Goal: Task Accomplishment & Management: Complete application form

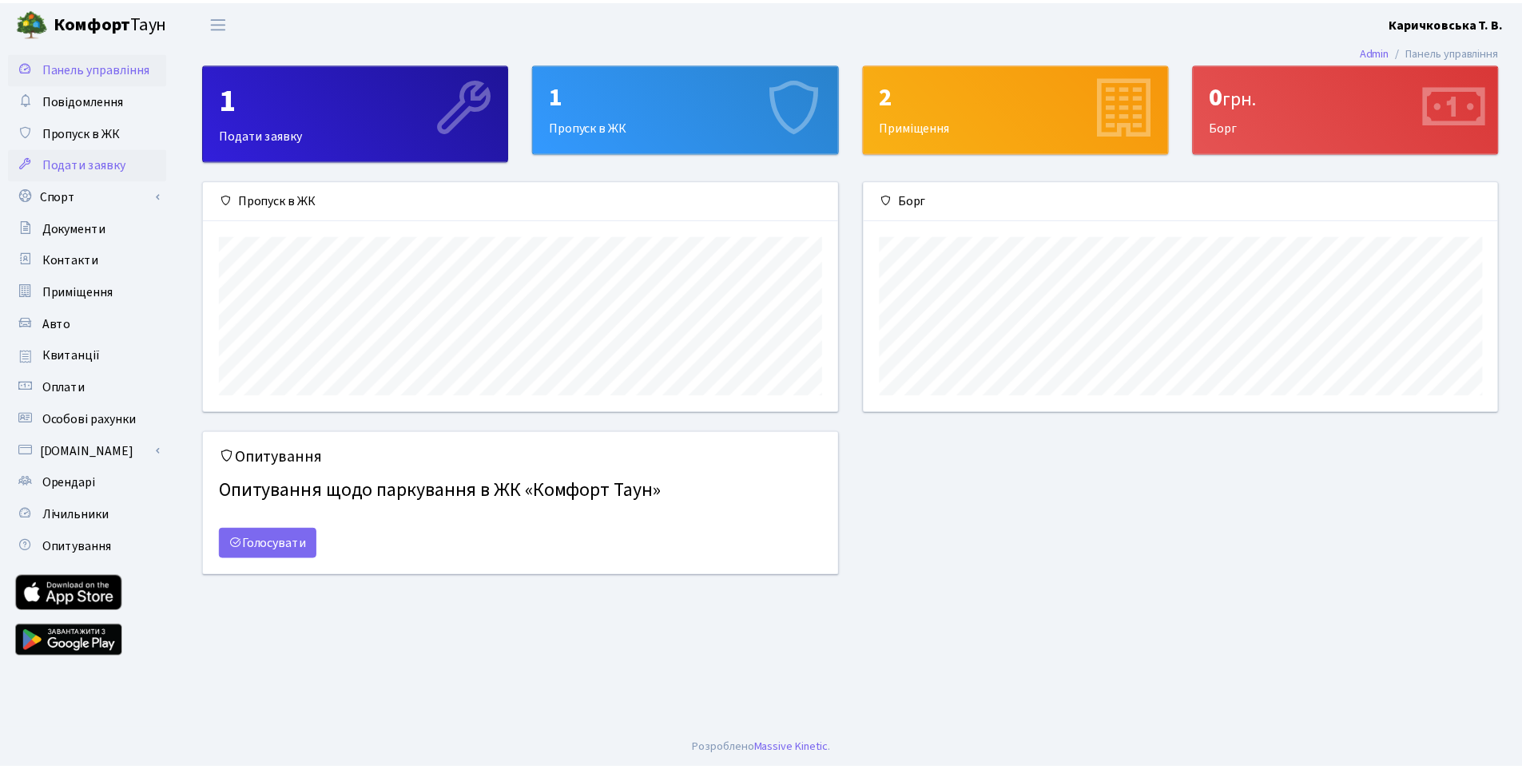
scroll to position [231, 639]
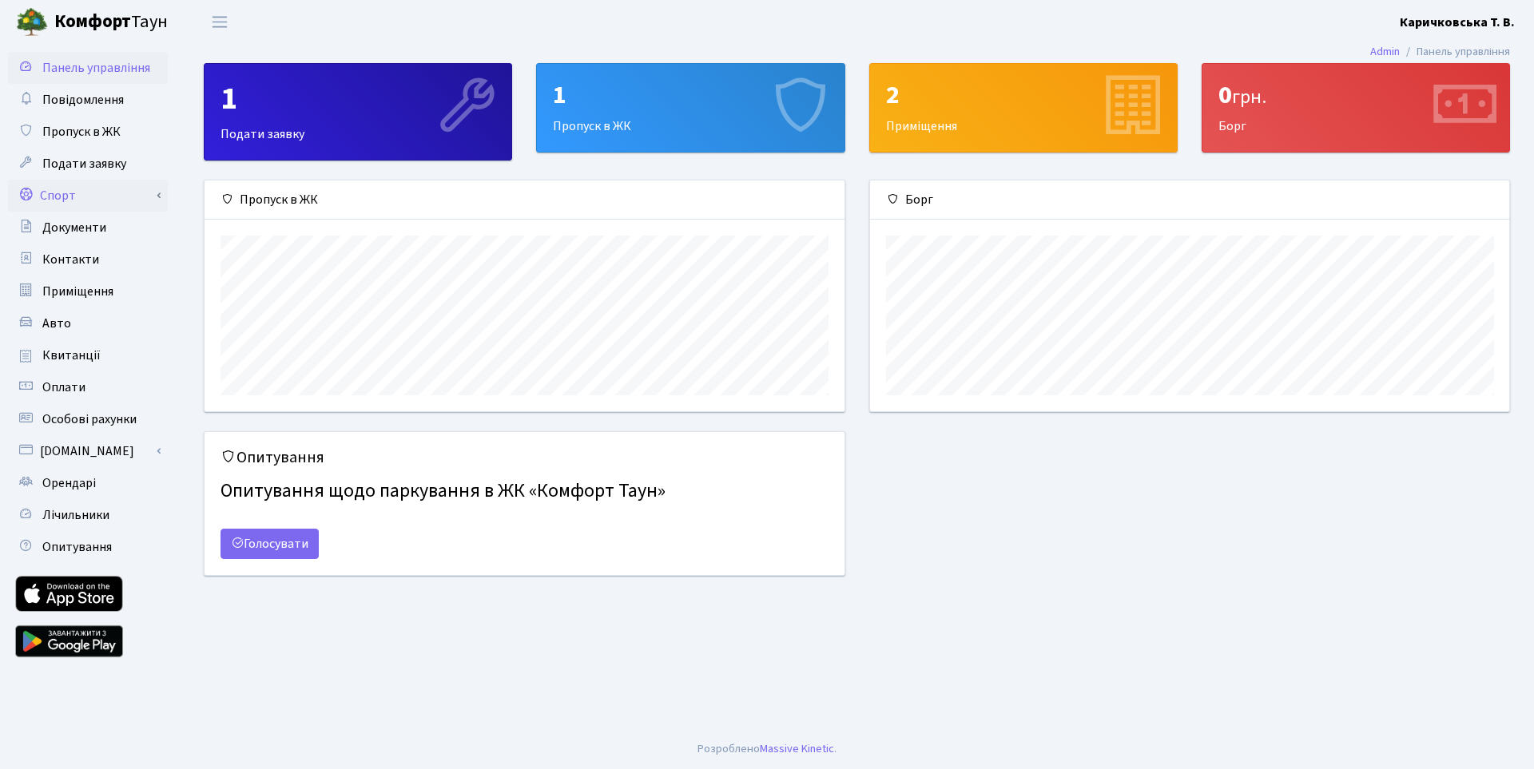
click at [86, 193] on link "Спорт" at bounding box center [88, 196] width 160 height 32
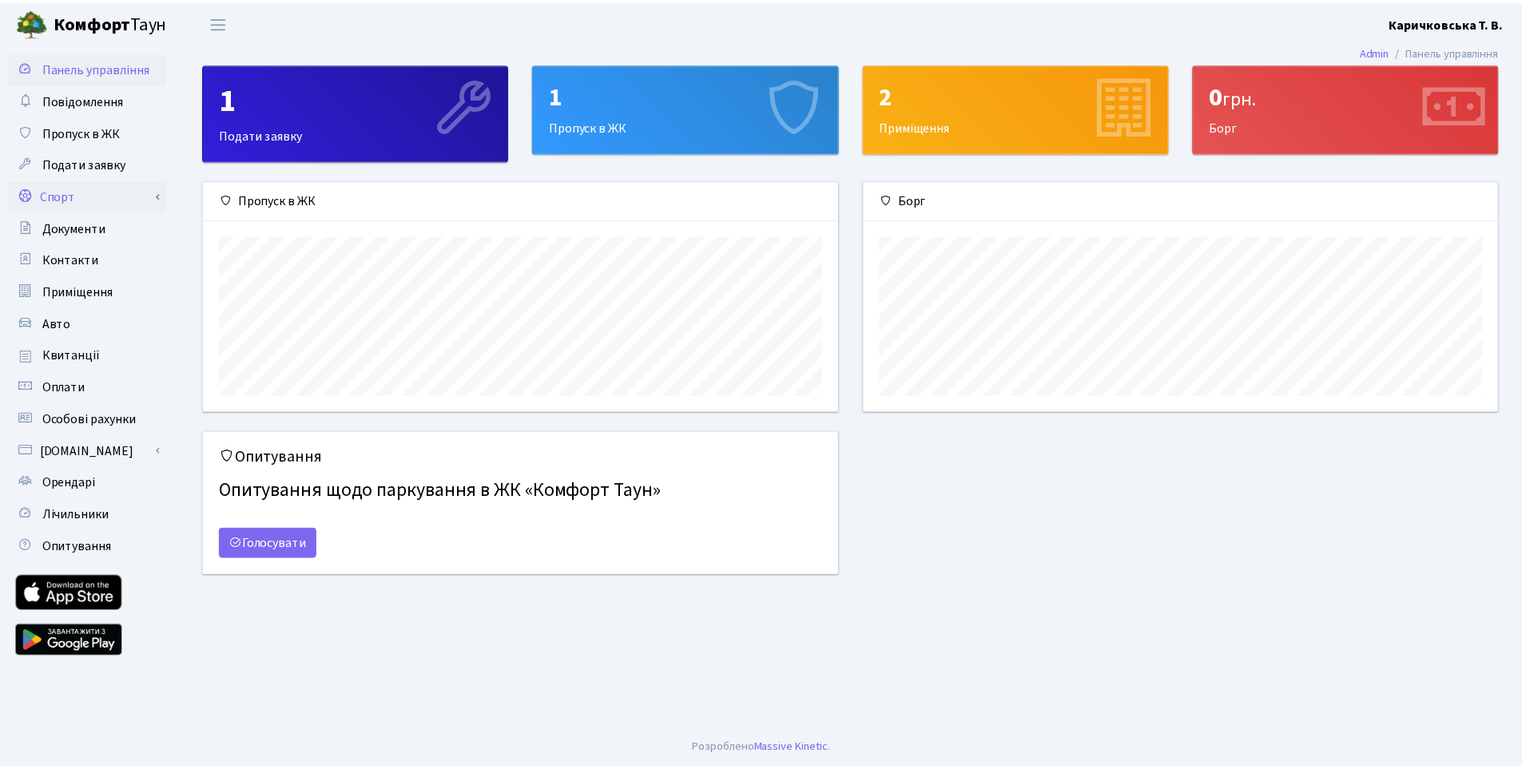
scroll to position [798787, 798384]
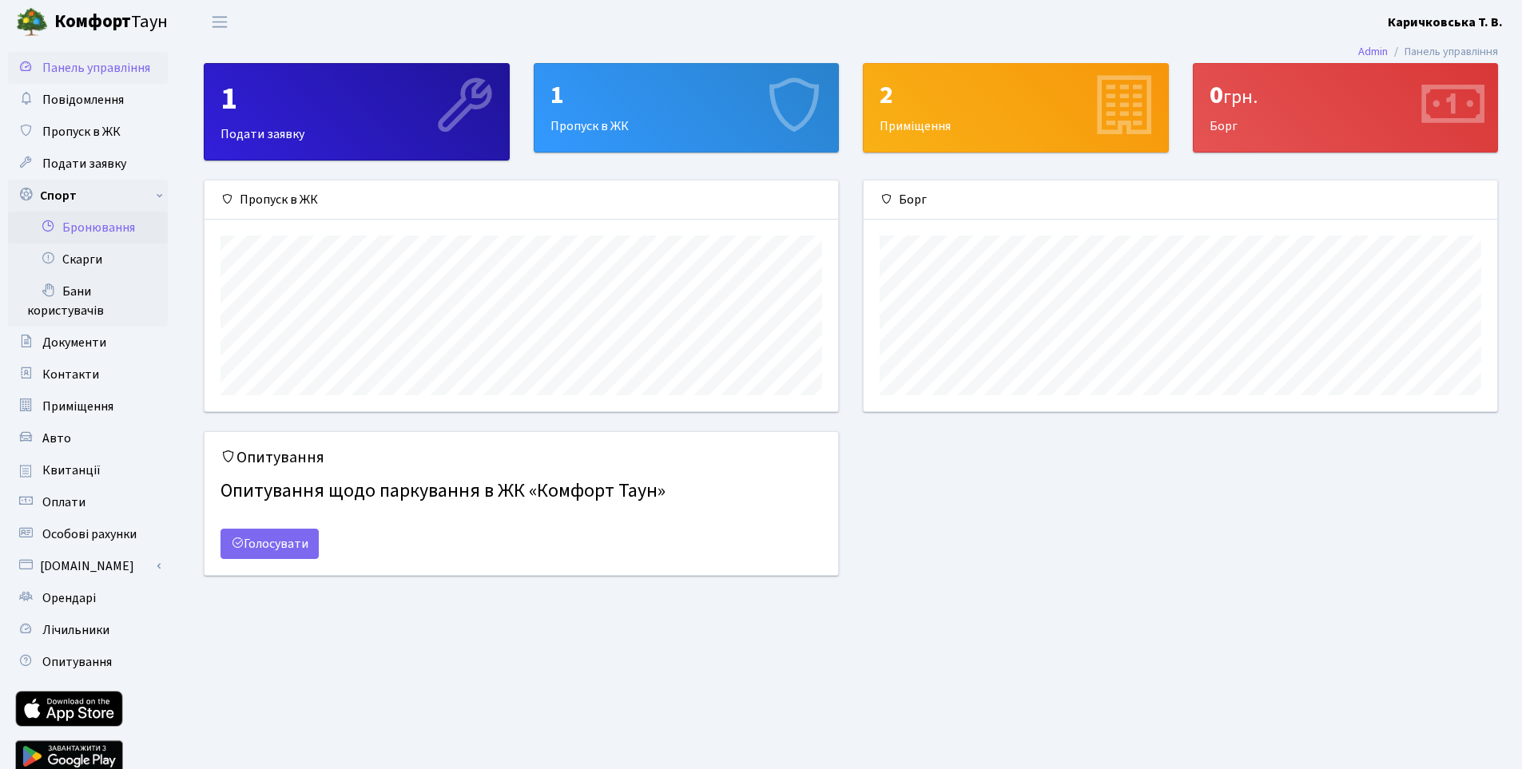
click at [98, 232] on link "Бронювання" at bounding box center [88, 228] width 160 height 32
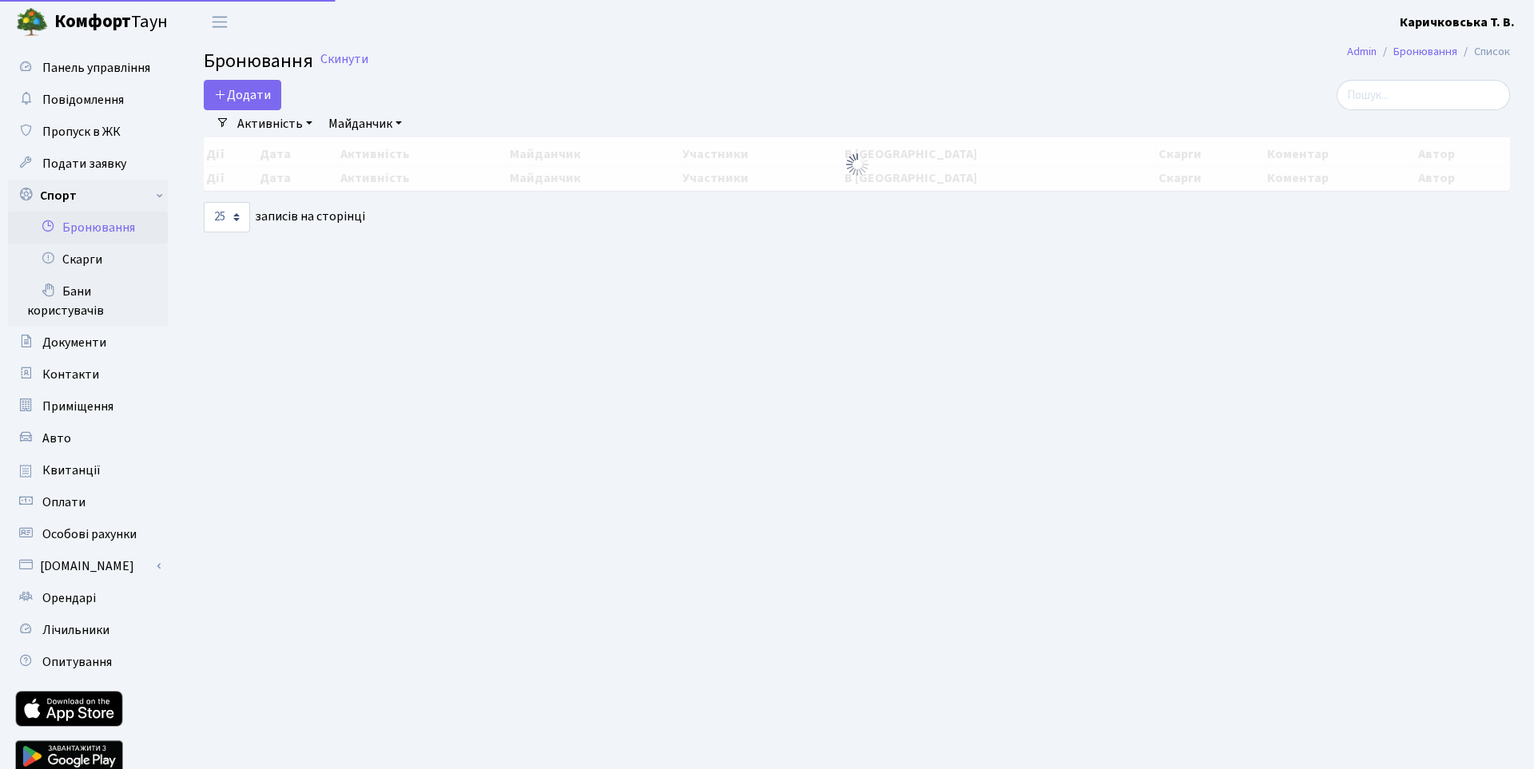
select select "25"
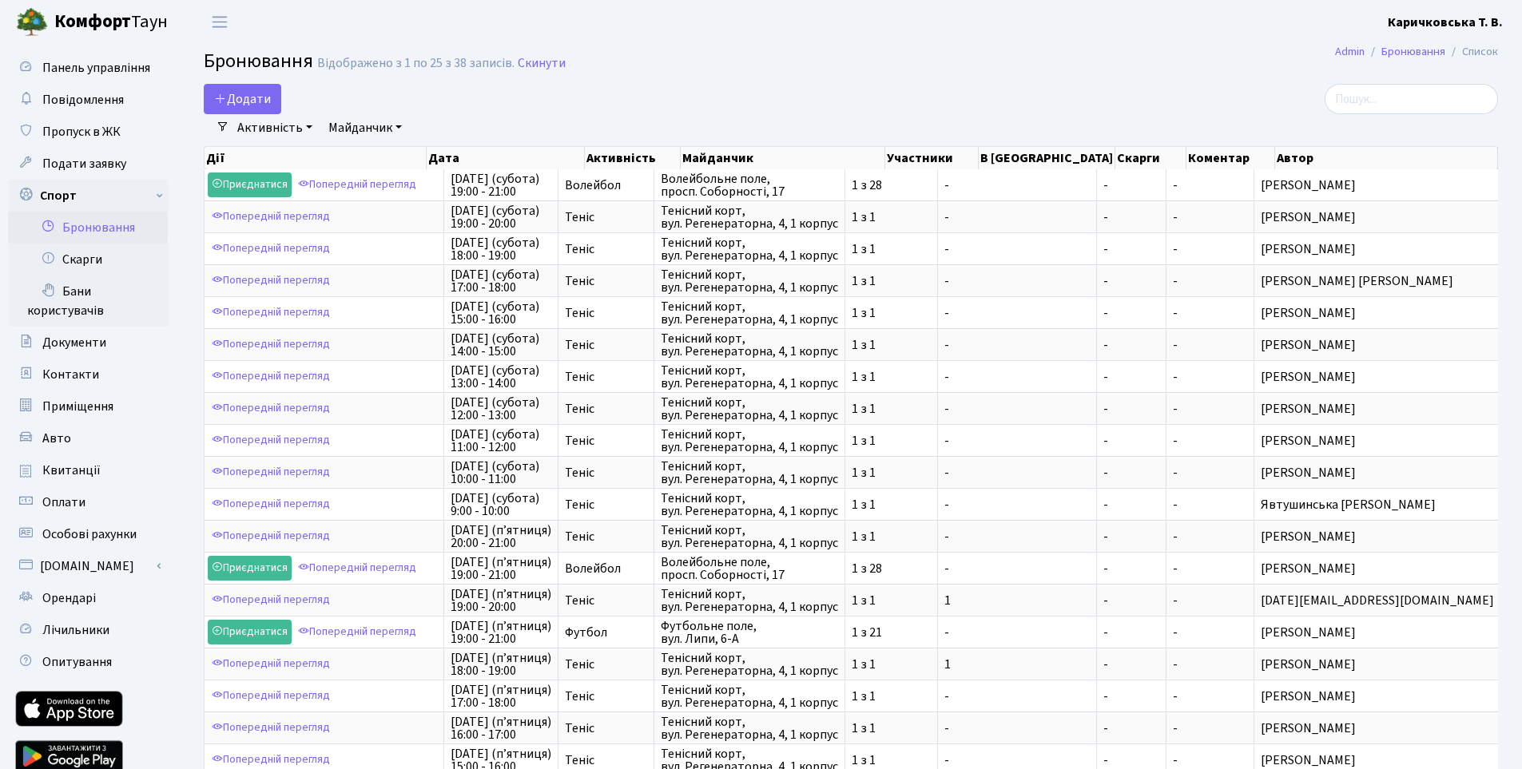
click at [221, 116] on nav "Фільтри Активність - Баскетбол Волейбол Йога Катання на роликах Настільний тені…" at bounding box center [851, 127] width 1294 height 27
click at [233, 108] on button "Додати" at bounding box center [243, 99] width 78 height 30
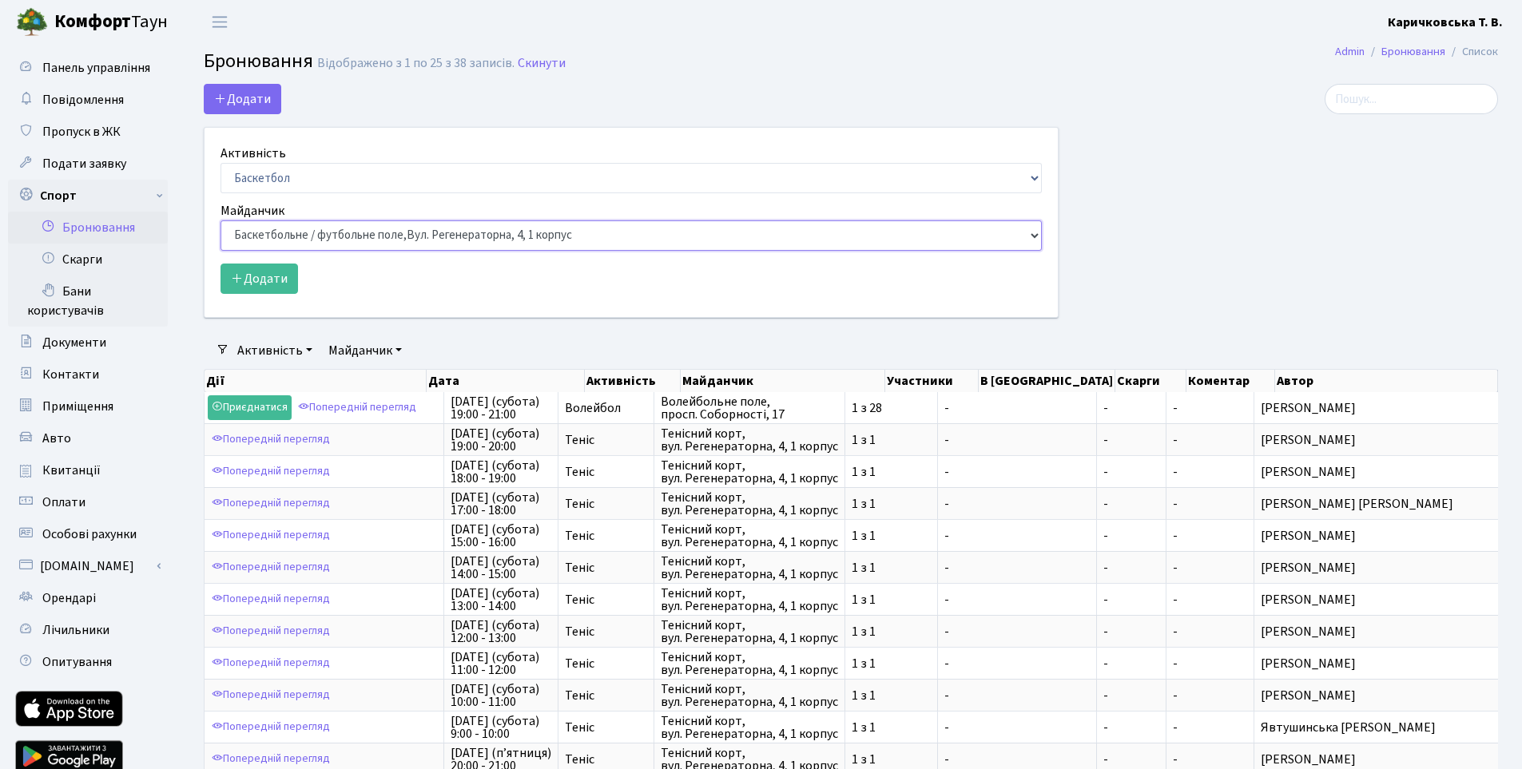
click at [414, 223] on select "Баскетбольне / футбольне поле, [GEOGRAPHIC_DATA]. [STREET_ADDRESS]. [STREET_ADD…" at bounding box center [631, 236] width 821 height 30
click at [379, 176] on select "Баскетбол Волейбол Йога Катання на роликах Настільний теніс [PERSON_NAME] Фітнес" at bounding box center [631, 178] width 821 height 30
select select "4"
click at [221, 163] on select "Баскетбол Волейбол Йога Катання на роликах Настільний теніс [PERSON_NAME] Фітнес" at bounding box center [631, 178] width 821 height 30
click at [338, 225] on select "Баскетбольне / футбольне поле, [GEOGRAPHIC_DATA]. [STREET_ADDRESS]. [STREET_ADD…" at bounding box center [631, 236] width 821 height 30
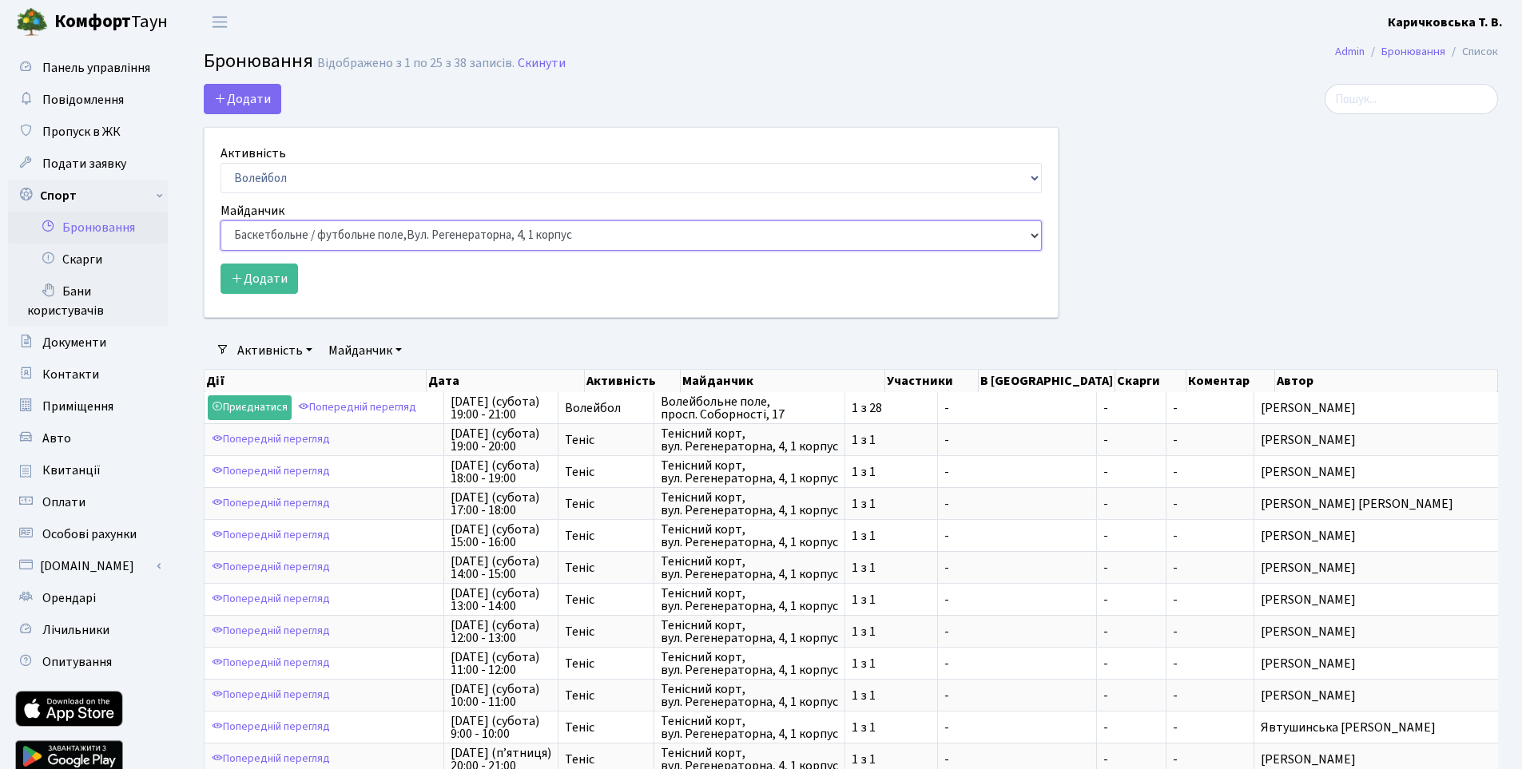
select select "4"
click at [221, 221] on select "Баскетбольне / футбольне поле, [GEOGRAPHIC_DATA]. [STREET_ADDRESS]. [STREET_ADD…" at bounding box center [631, 236] width 821 height 30
click at [284, 281] on button "Додати" at bounding box center [260, 279] width 78 height 30
